Goal: Check status: Check status

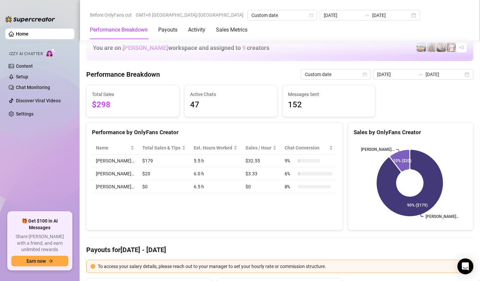
scroll to position [995, 0]
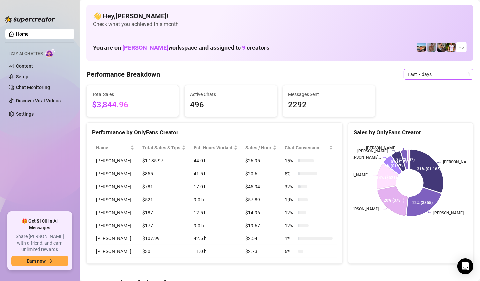
click at [434, 76] on span "Last 7 days" at bounding box center [439, 74] width 62 height 10
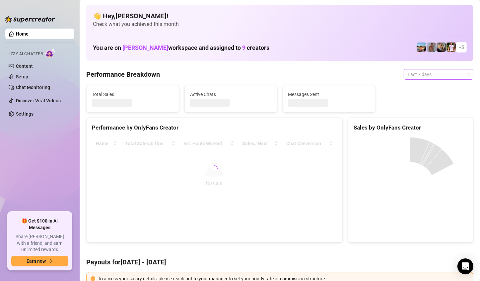
click at [426, 77] on span "Last 7 days" at bounding box center [439, 74] width 62 height 10
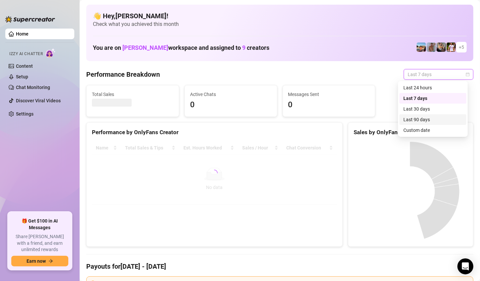
click at [415, 130] on div "Custom date" at bounding box center [432, 129] width 59 height 7
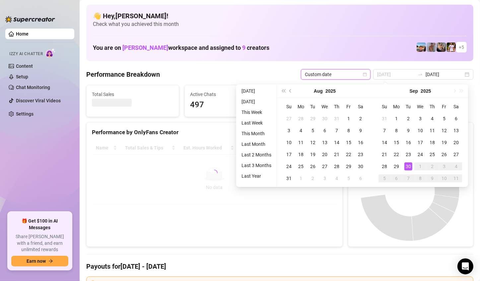
type input "[DATE]"
click at [408, 167] on div "30" at bounding box center [408, 166] width 8 height 8
click at [408, 166] on canvas at bounding box center [410, 191] width 112 height 100
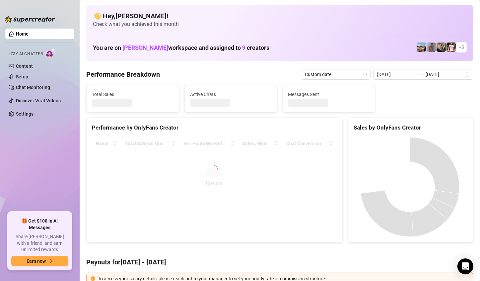
type input "[DATE]"
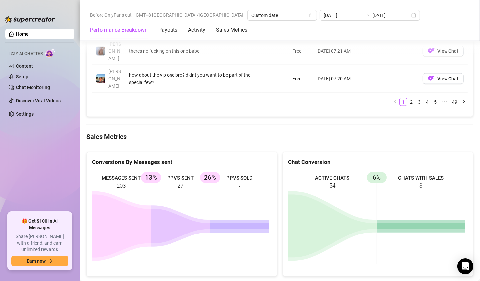
scroll to position [929, 0]
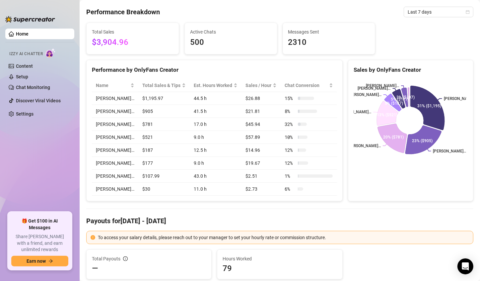
scroll to position [16, 0]
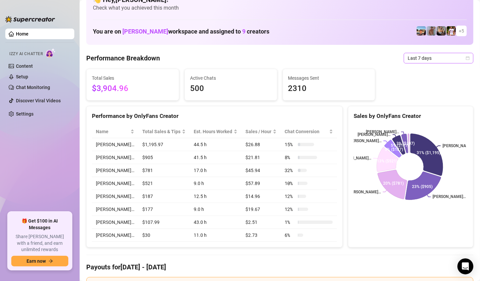
click at [432, 60] on span "Last 7 days" at bounding box center [439, 58] width 62 height 10
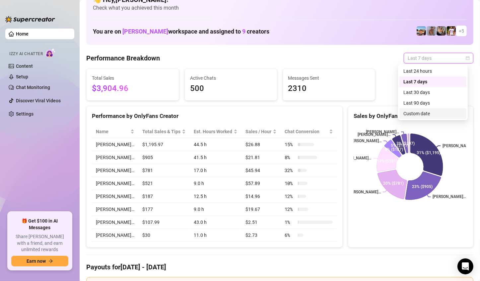
click at [422, 113] on div "Custom date" at bounding box center [432, 113] width 59 height 7
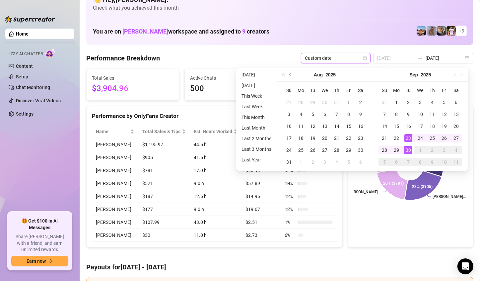
type input "[DATE]"
click at [412, 148] on td "30" at bounding box center [408, 150] width 12 height 12
click at [412, 148] on div "30" at bounding box center [408, 150] width 8 height 8
click at [412, 148] on icon at bounding box center [426, 155] width 33 height 42
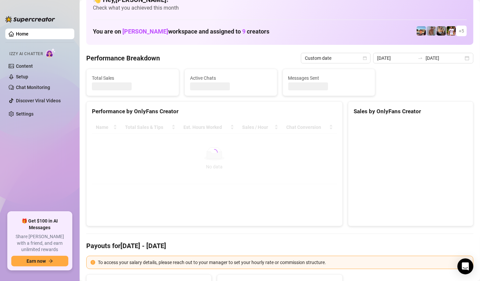
type input "2025-09-30"
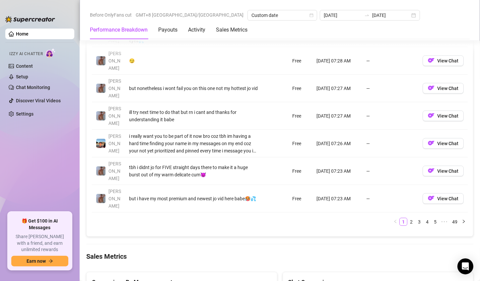
scroll to position [846, 0]
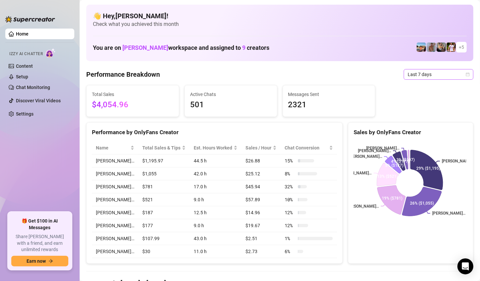
click at [440, 77] on span "Last 7 days" at bounding box center [439, 74] width 62 height 10
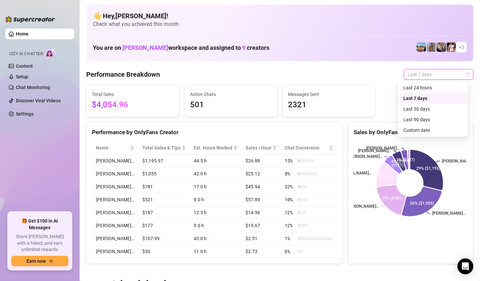
click at [441, 74] on span "Last 7 days" at bounding box center [439, 74] width 62 height 10
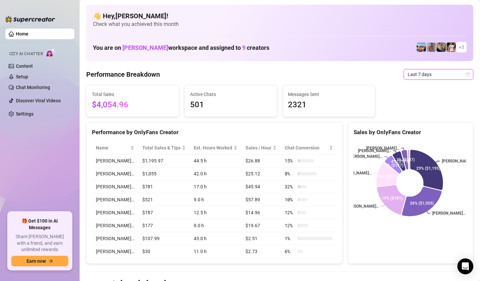
click at [441, 74] on span "Last 7 days" at bounding box center [439, 74] width 62 height 10
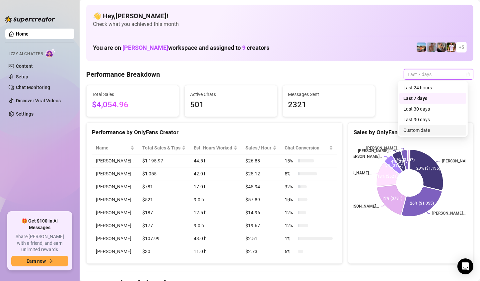
drag, startPoint x: 423, startPoint y: 123, endPoint x: 421, endPoint y: 130, distance: 7.0
click at [421, 130] on div "Last 24 hours Last 7 days Last 30 days Last 90 days Custom date" at bounding box center [432, 108] width 67 height 53
click at [421, 130] on div "Custom date" at bounding box center [432, 129] width 59 height 7
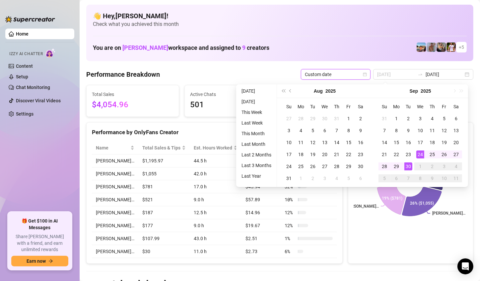
type input "2025-09-30"
click at [409, 166] on div "30" at bounding box center [408, 166] width 8 height 8
click at [410, 166] on icon at bounding box center [426, 170] width 33 height 40
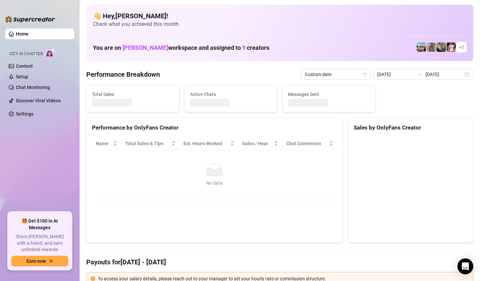
type input "[DATE]"
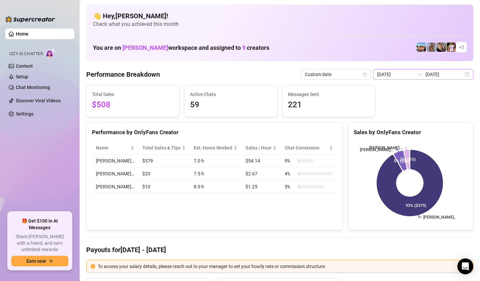
click at [460, 76] on div "2025-09-30 2025-09-30" at bounding box center [423, 74] width 100 height 11
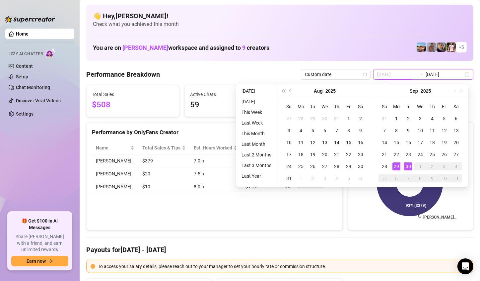
type input "2025-09-29"
click at [393, 164] on div "29" at bounding box center [396, 166] width 8 height 8
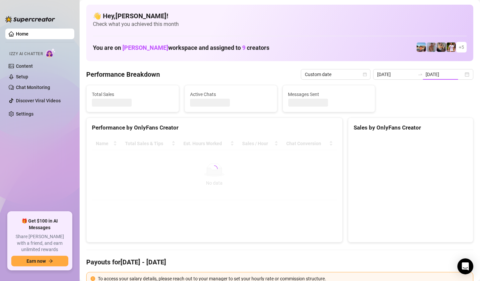
type input "2025-09-29"
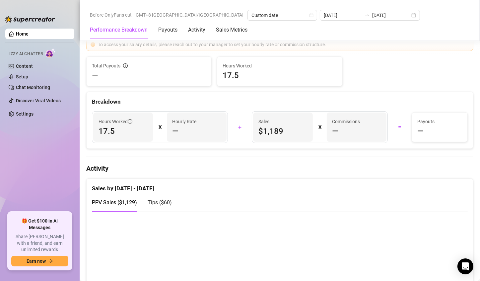
scroll to position [23, 0]
